Goal: Find specific page/section: Find specific page/section

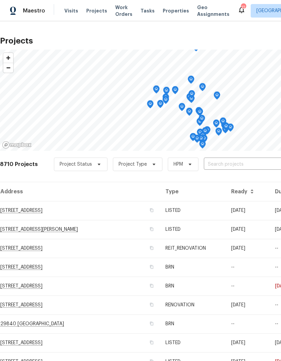
click at [74, 12] on span "Visits" at bounding box center [71, 10] width 14 height 7
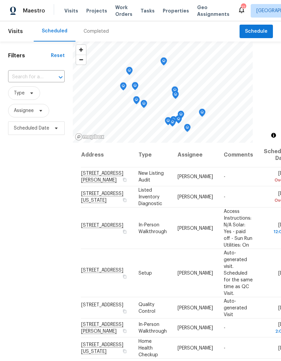
click at [170, 8] on span "Properties" at bounding box center [176, 10] width 26 height 7
